Goal: Go to known website: Access a specific website the user already knows

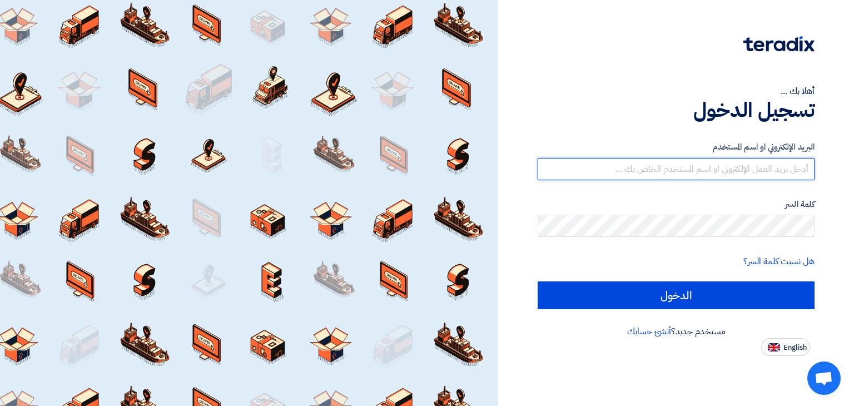
click at [664, 180] on input "text" at bounding box center [676, 169] width 277 height 22
type input "ش"
